Goal: Find specific page/section

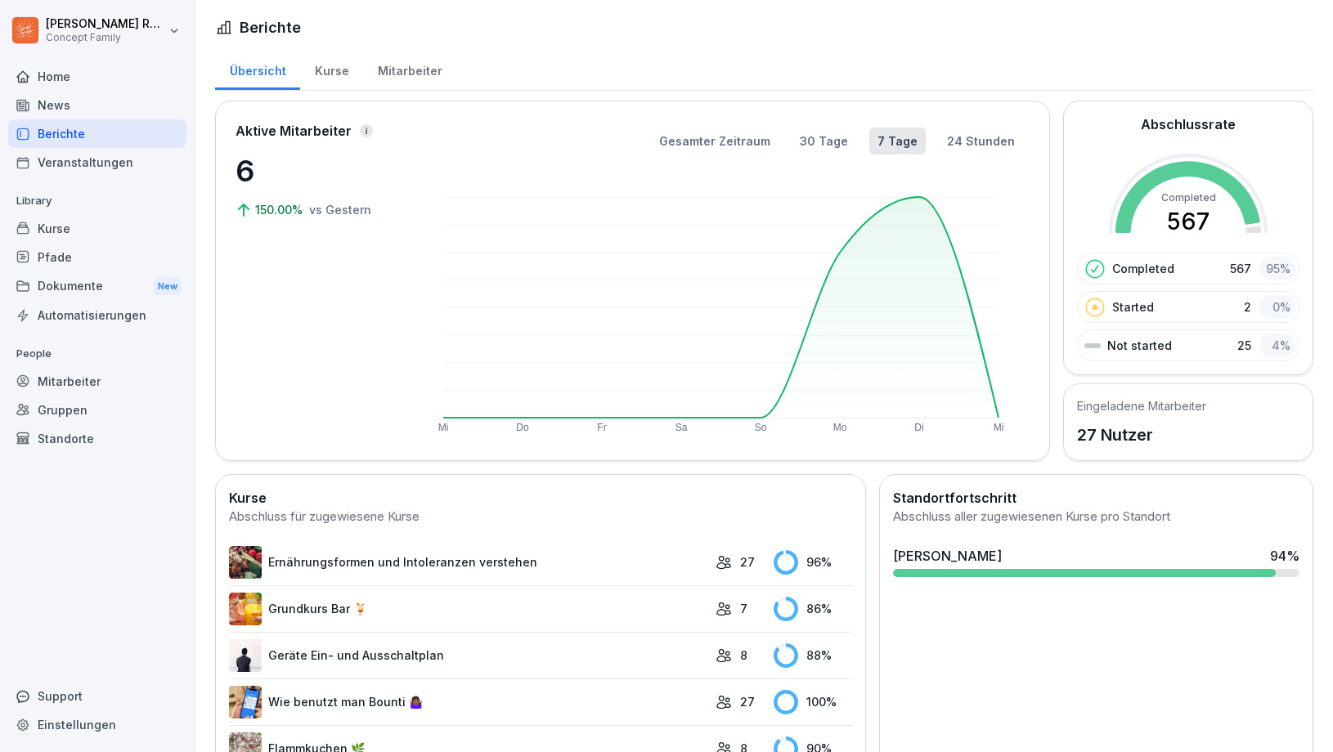
click at [393, 69] on div "Mitarbeiter" at bounding box center [409, 69] width 93 height 42
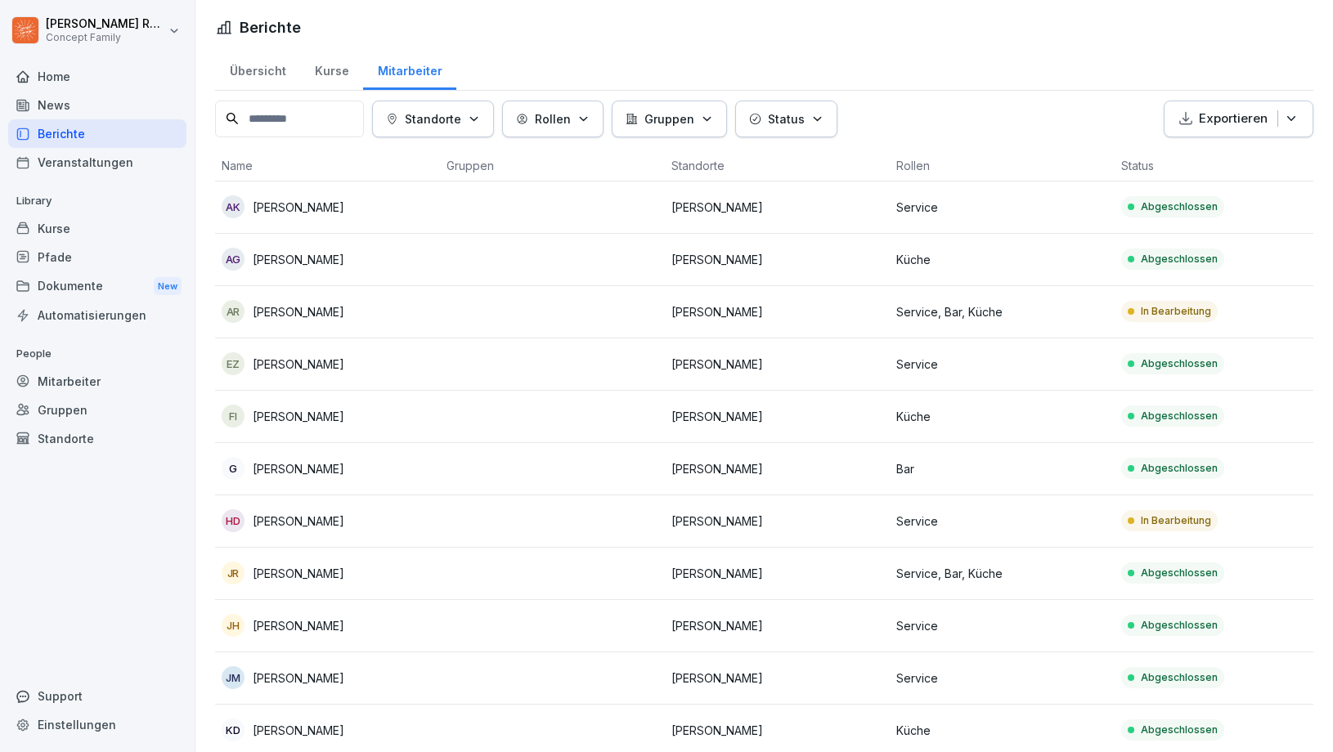
click at [480, 113] on icon "button" at bounding box center [474, 119] width 12 height 12
click at [480, 114] on icon "button" at bounding box center [474, 119] width 12 height 12
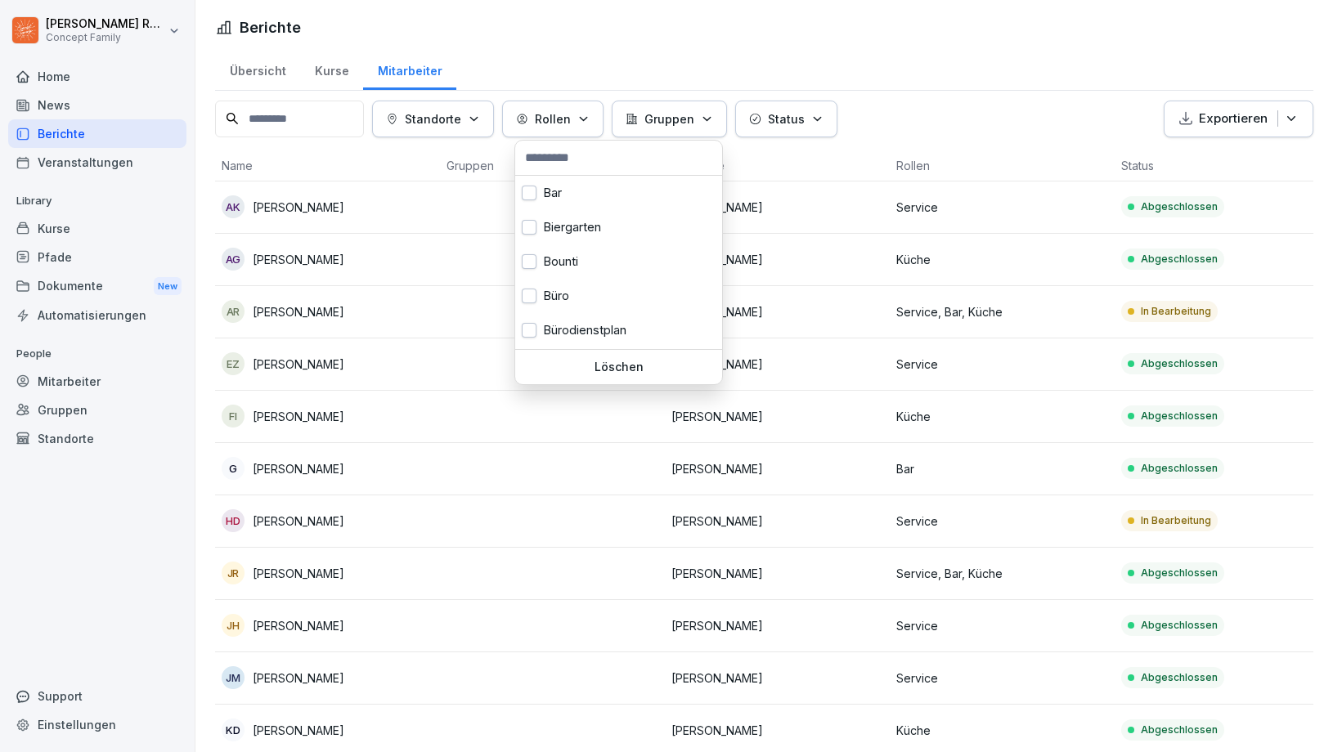
click at [571, 117] on p "Rollen" at bounding box center [553, 118] width 36 height 17
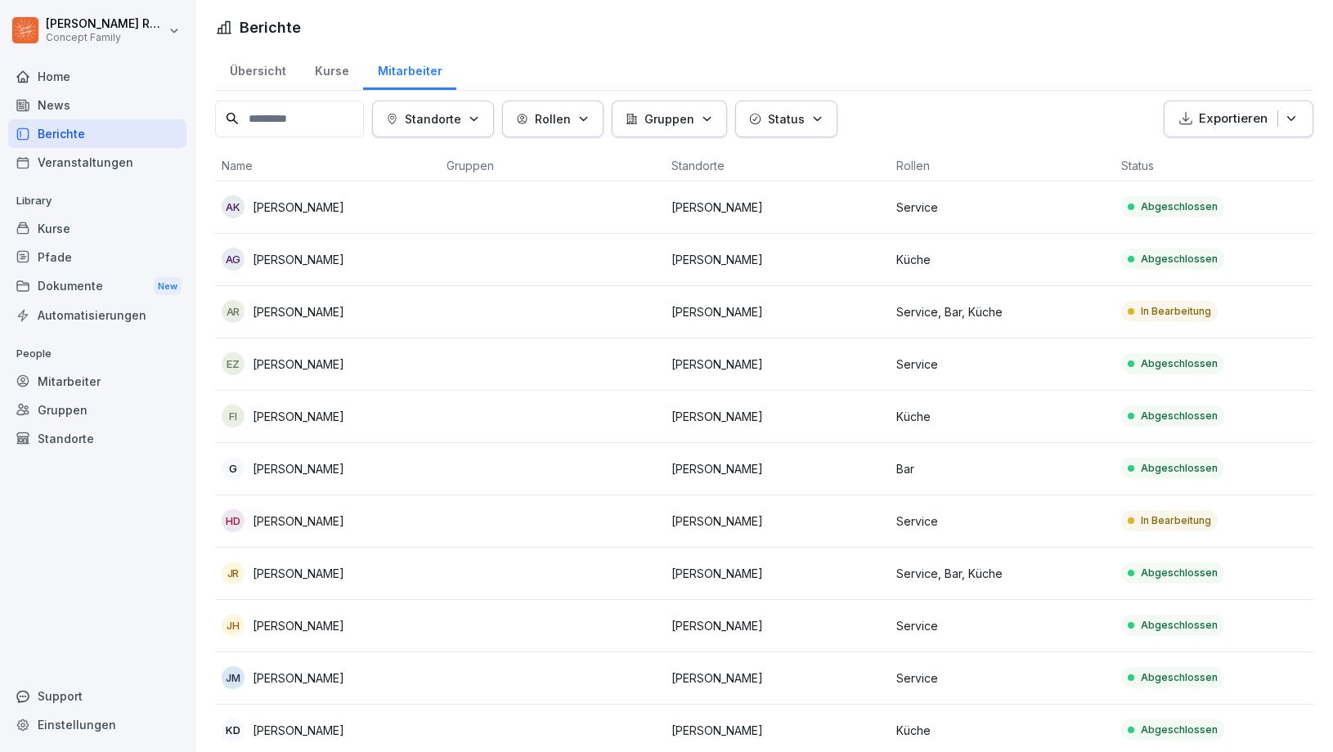
click at [586, 113] on icon "button" at bounding box center [583, 119] width 12 height 12
click at [675, 120] on p "Gruppen" at bounding box center [669, 118] width 50 height 17
